Goal: Information Seeking & Learning: Learn about a topic

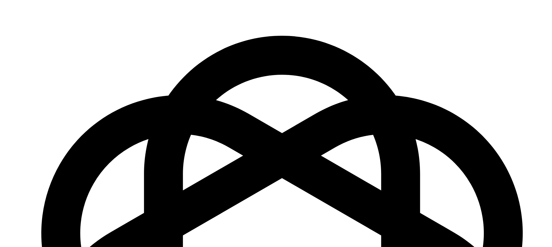
scroll to position [837, 0]
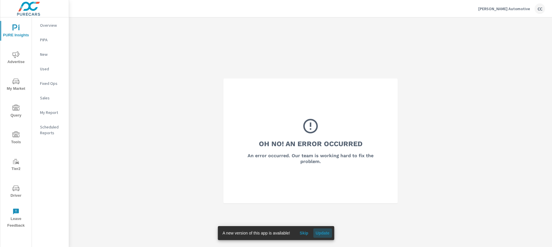
click at [318, 232] on span "Update" at bounding box center [323, 232] width 14 height 5
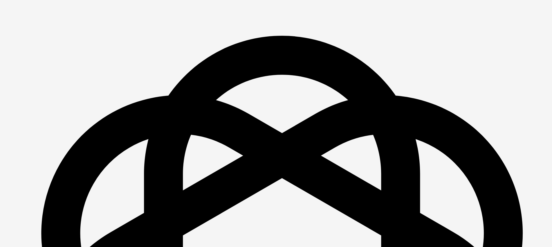
scroll to position [837, 0]
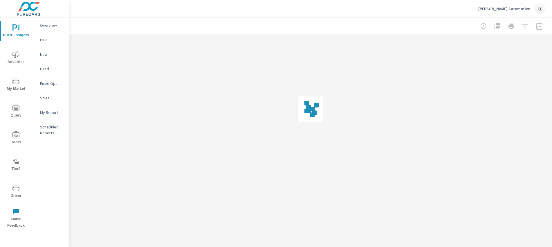
scroll to position [837, 0]
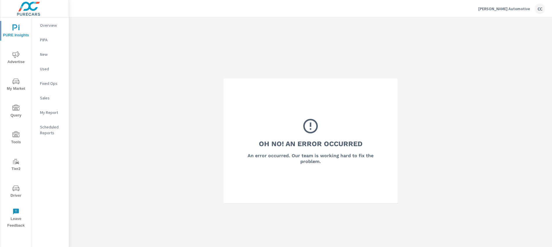
click at [14, 56] on icon "nav menu" at bounding box center [15, 54] width 7 height 7
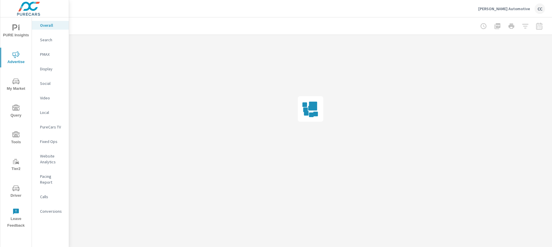
click at [50, 157] on p "Website Analytics" at bounding box center [52, 159] width 24 height 12
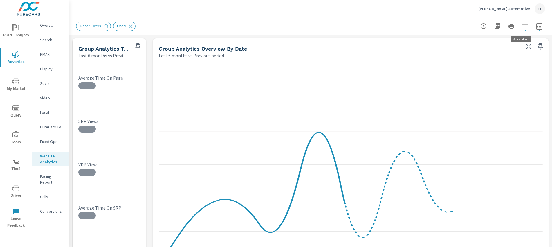
click at [522, 27] on icon "button" at bounding box center [525, 26] width 7 height 7
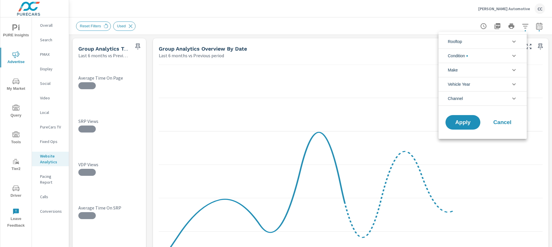
scroll to position [13, 0]
click at [465, 53] on span "Condition" at bounding box center [458, 56] width 20 height 14
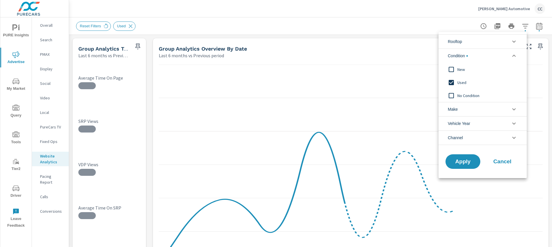
scroll to position [0, 0]
click at [453, 81] on input "filter options" at bounding box center [452, 82] width 12 height 12
click at [466, 43] on li "Rooftop" at bounding box center [483, 41] width 88 height 14
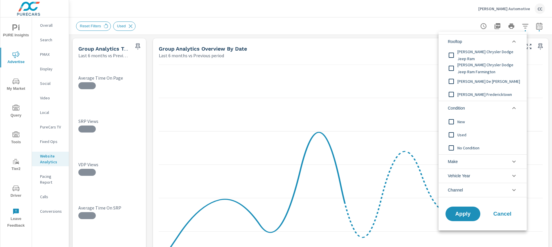
click at [466, 42] on li "Rooftop" at bounding box center [483, 41] width 88 height 14
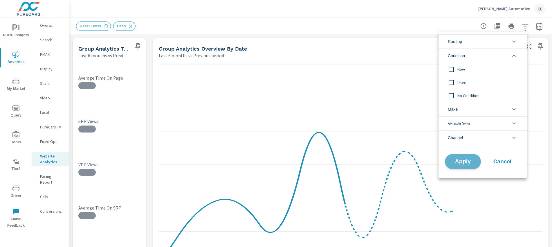
click at [461, 166] on button "Apply" at bounding box center [463, 161] width 36 height 15
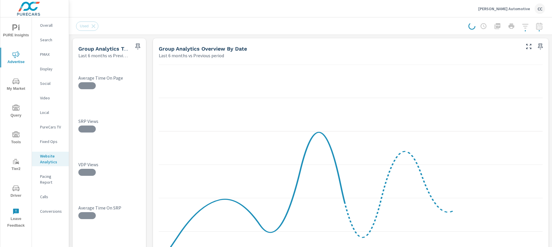
click at [535, 28] on div at bounding box center [507, 26] width 77 height 12
click at [534, 27] on div at bounding box center [507, 26] width 77 height 12
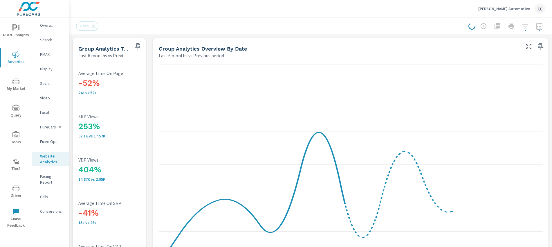
scroll to position [0, 0]
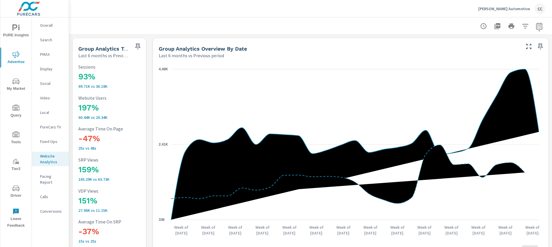
click at [47, 58] on div "PMAX" at bounding box center [50, 54] width 37 height 9
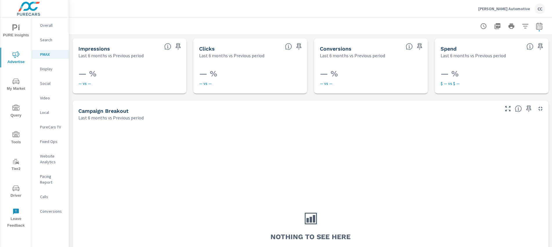
click at [541, 26] on div at bounding box center [310, 25] width 483 height 17
click at [536, 27] on icon "button" at bounding box center [539, 26] width 7 height 7
select select "Last 6 months"
select select "Previous period"
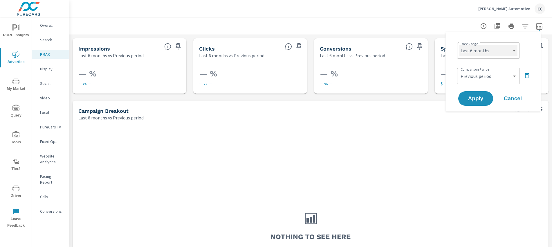
click at [496, 53] on select "Custom Yesterday Last week Last 7 days Last 14 days Last 30 days Last 45 days L…" at bounding box center [489, 51] width 58 height 12
click at [460, 45] on select "Custom Yesterday Last week Last 7 days Last 14 days Last 30 days Last 45 days L…" at bounding box center [489, 51] width 58 height 12
select select "Month to date"
click at [483, 105] on button "Apply" at bounding box center [476, 98] width 36 height 15
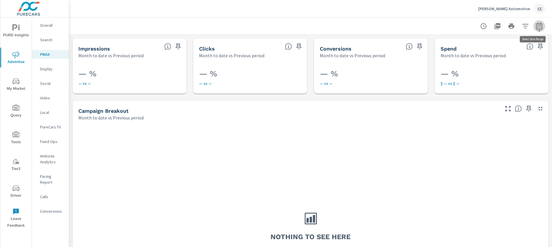
click at [536, 27] on icon "button" at bounding box center [539, 26] width 7 height 7
select select "Month to date"
select select "Previous period"
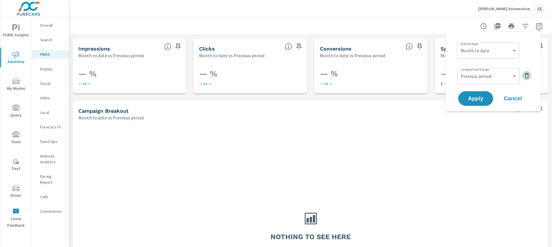
click at [527, 75] on icon "button" at bounding box center [527, 75] width 7 height 7
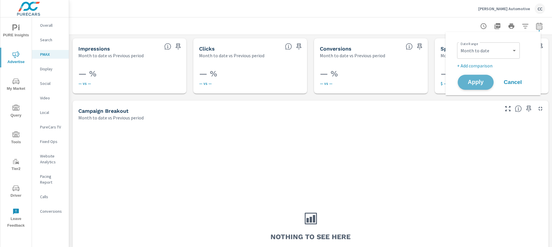
click at [482, 82] on span "Apply" at bounding box center [476, 83] width 24 height 6
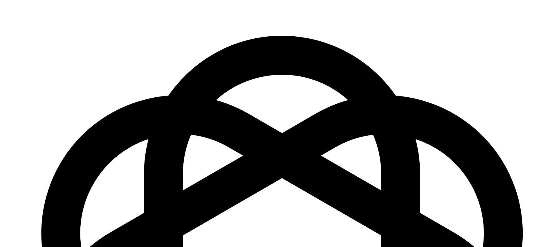
scroll to position [837, 0]
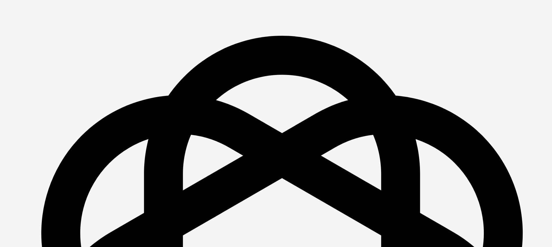
scroll to position [837, 0]
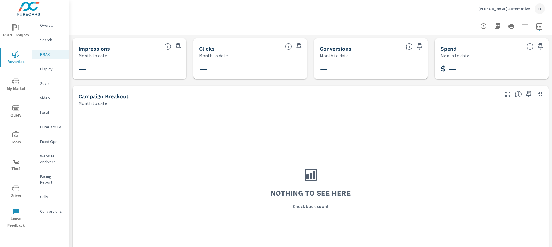
click at [49, 42] on p "Search" at bounding box center [52, 40] width 24 height 6
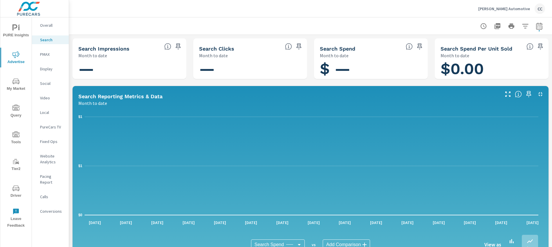
click at [18, 31] on icon "nav menu" at bounding box center [15, 27] width 7 height 7
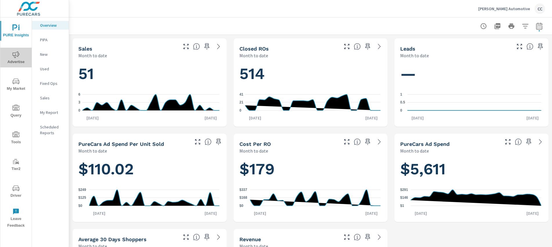
click at [19, 61] on span "Advertise" at bounding box center [16, 58] width 28 height 14
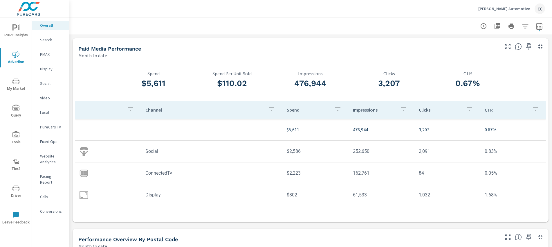
click at [48, 42] on p "Search" at bounding box center [52, 40] width 24 height 6
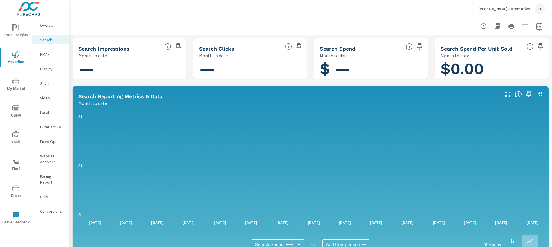
click at [50, 55] on p "PMAX" at bounding box center [52, 54] width 24 height 6
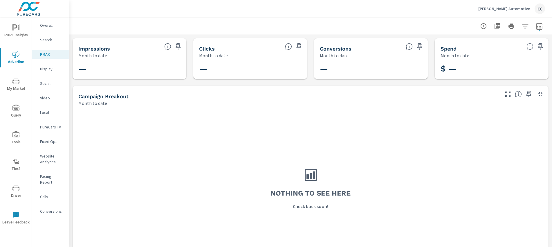
click at [51, 69] on p "Display" at bounding box center [52, 69] width 24 height 6
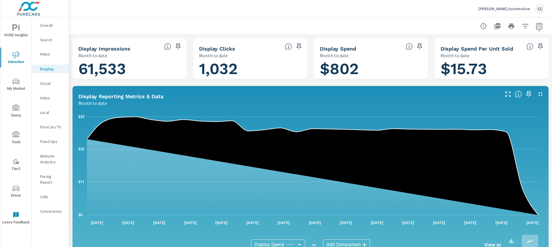
click at [504, 11] on p "[PERSON_NAME] Automotive" at bounding box center [505, 8] width 52 height 5
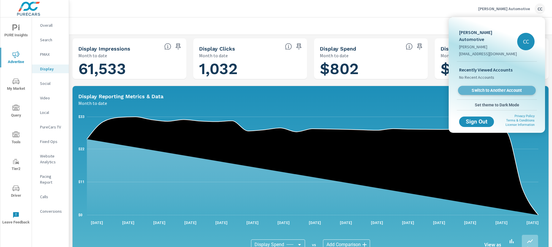
click at [488, 88] on span "Switch to Another Account" at bounding box center [497, 91] width 71 height 6
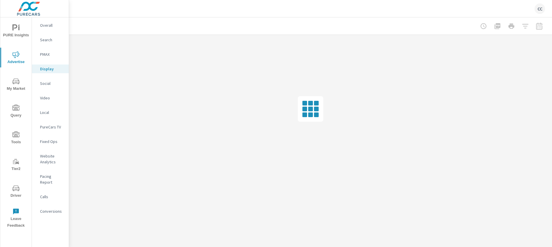
scroll to position [837, 0]
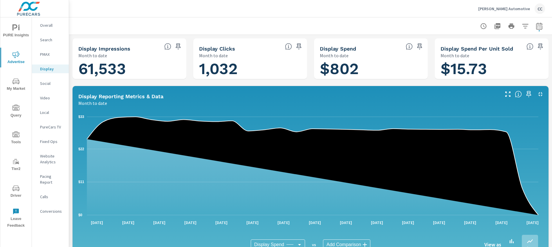
click at [46, 40] on p "Search" at bounding box center [52, 40] width 24 height 6
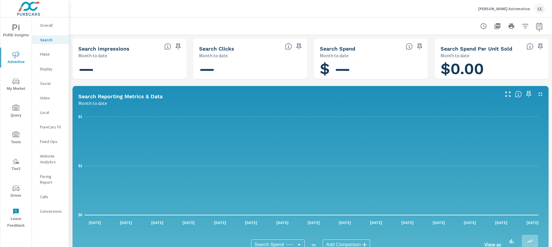
click at [51, 83] on p "Social" at bounding box center [52, 83] width 24 height 6
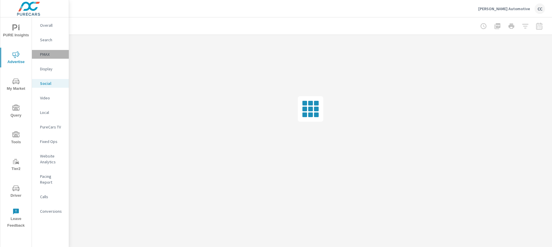
click at [43, 53] on p "PMAX" at bounding box center [52, 54] width 24 height 6
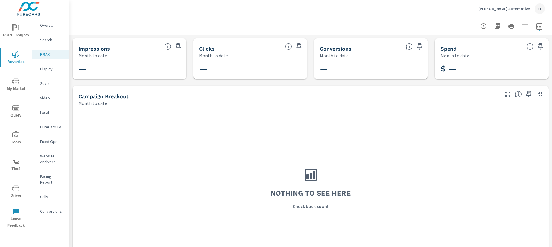
click at [536, 26] on icon "button" at bounding box center [539, 26] width 7 height 7
select select "Month to date"
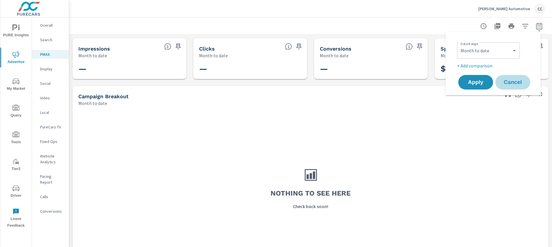
click at [512, 83] on span "Cancel" at bounding box center [513, 82] width 23 height 5
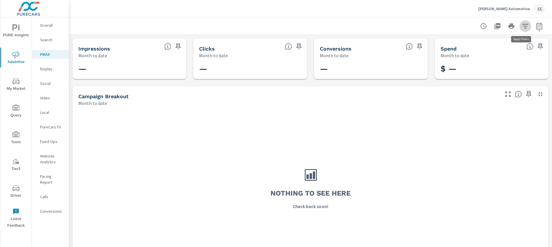
click at [523, 28] on icon "button" at bounding box center [526, 26] width 6 height 4
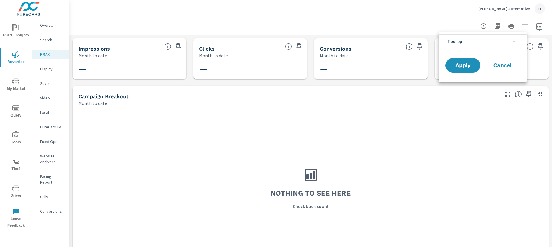
click at [512, 42] on icon "filter options" at bounding box center [514, 41] width 7 height 7
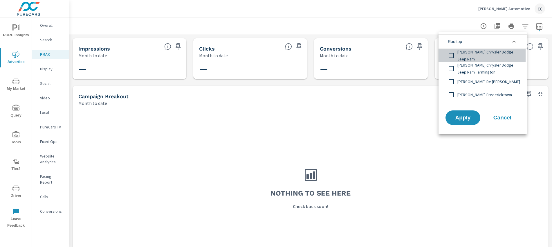
click at [482, 56] on span "[PERSON_NAME] Chrysler Dodge Jeep Ram" at bounding box center [490, 56] width 64 height 14
click at [478, 67] on span "[PERSON_NAME] Chrysler Dodge Jeep Ram Farmington" at bounding box center [490, 69] width 64 height 14
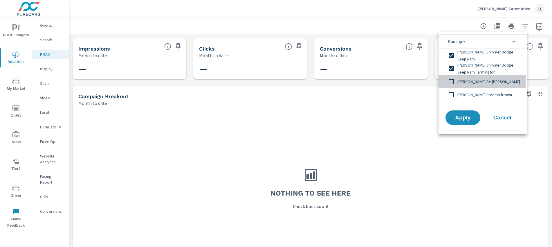
click at [473, 81] on span "[PERSON_NAME] De [PERSON_NAME]" at bounding box center [490, 81] width 64 height 7
click at [469, 92] on span "[PERSON_NAME] Fredericktown" at bounding box center [490, 94] width 64 height 7
click at [467, 116] on span "Apply" at bounding box center [463, 118] width 24 height 6
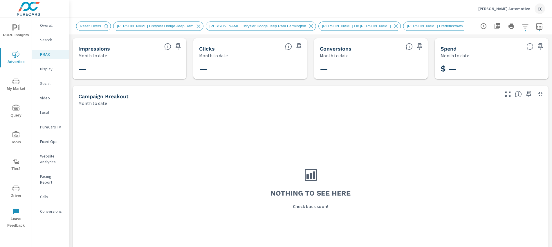
click at [52, 28] on p "Overall" at bounding box center [52, 25] width 24 height 6
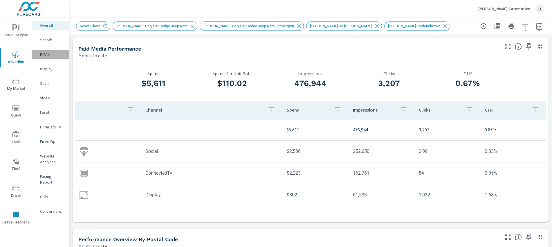
click at [53, 51] on p "PMAX" at bounding box center [52, 54] width 24 height 6
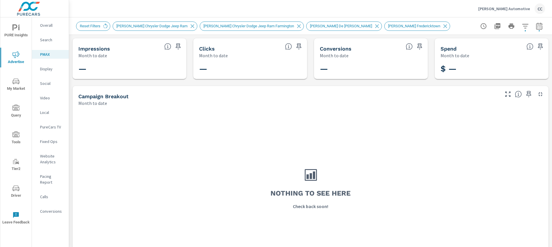
click at [55, 42] on p "Search" at bounding box center [52, 40] width 24 height 6
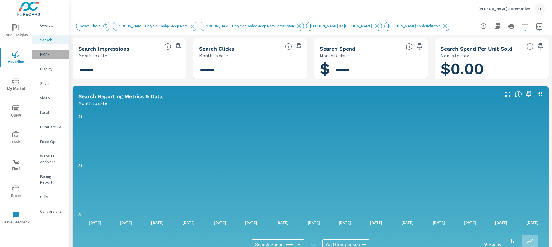
click at [56, 55] on p "PMAX" at bounding box center [52, 54] width 24 height 6
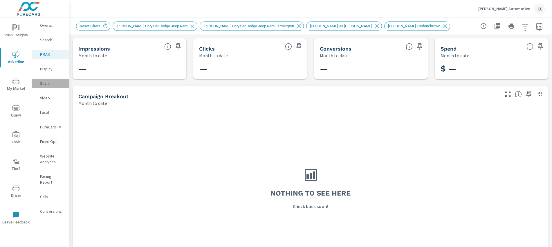
click at [49, 86] on p "Social" at bounding box center [52, 83] width 24 height 6
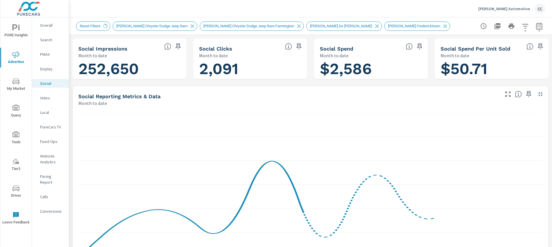
click at [47, 96] on p "Video" at bounding box center [52, 98] width 24 height 6
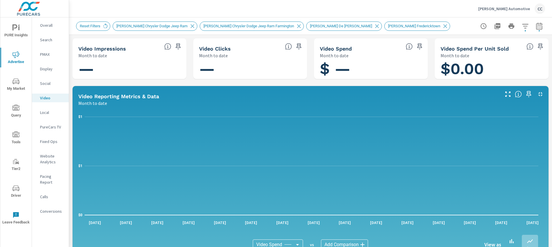
click at [50, 126] on p "PureCars TV" at bounding box center [52, 127] width 24 height 6
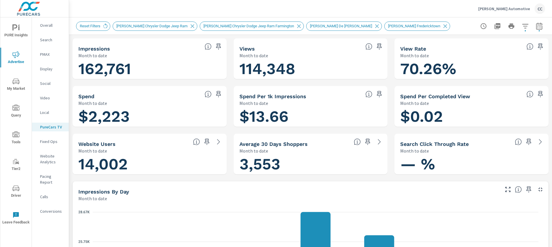
scroll to position [0, 0]
click at [53, 26] on p "Overall" at bounding box center [52, 25] width 24 height 6
